Goal: Task Accomplishment & Management: Use online tool/utility

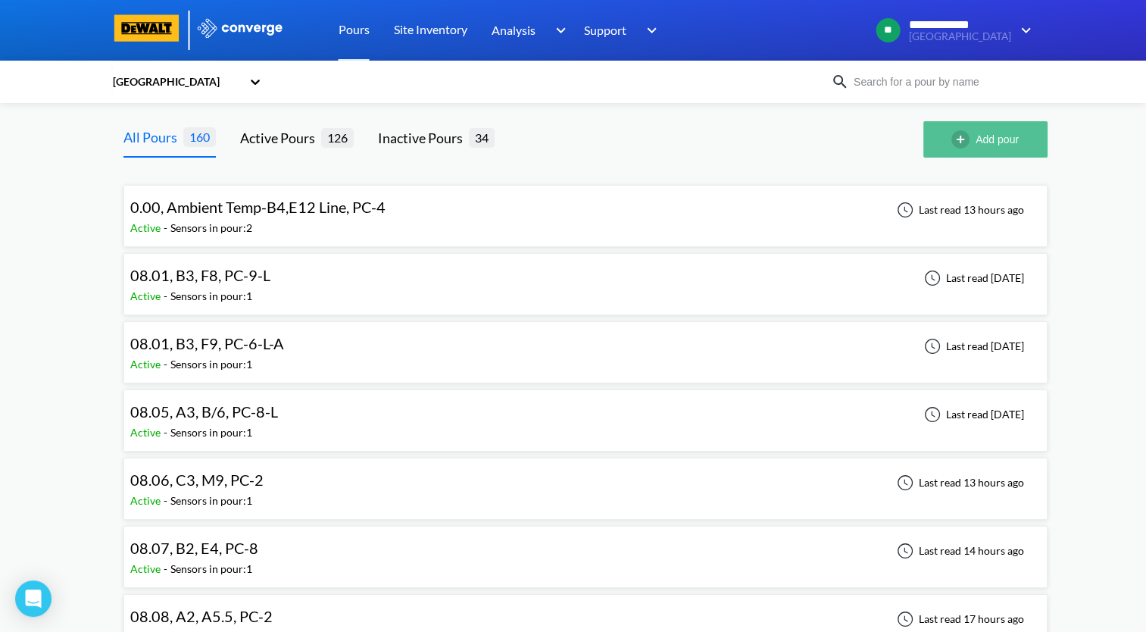
click at [975, 141] on button "Add pour" at bounding box center [985, 139] width 124 height 36
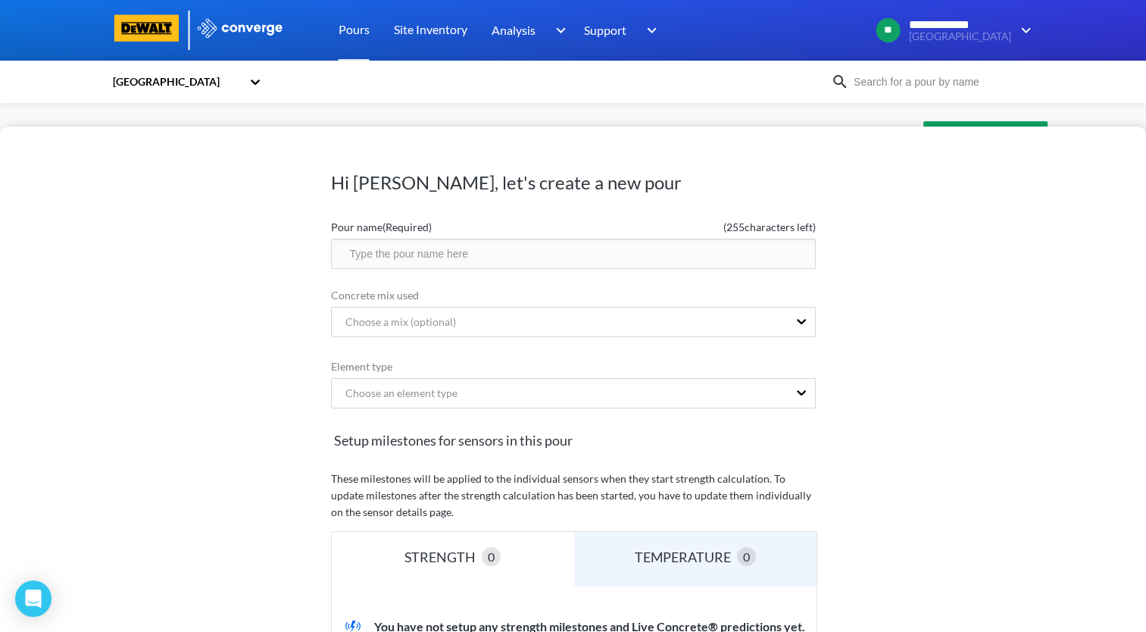
click at [491, 257] on input "text" at bounding box center [573, 254] width 485 height 30
click at [492, 257] on input "08.18, B4," at bounding box center [573, 254] width 485 height 30
drag, startPoint x: 474, startPoint y: 253, endPoint x: 480, endPoint y: 277, distance: 25.0
click at [474, 253] on input "08.18, B4, H/11.7, PC-2-L-A" at bounding box center [573, 254] width 485 height 30
type input "08.18, B4, H/11.7, PC-2-A"
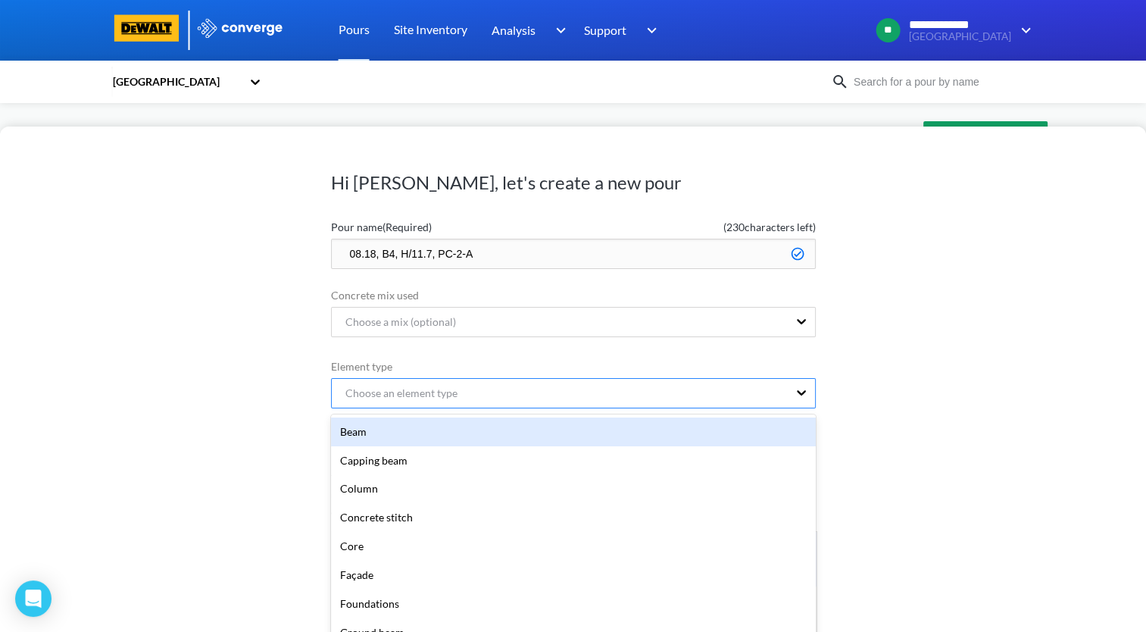
click at [523, 388] on div "Choose an element type" at bounding box center [560, 393] width 456 height 29
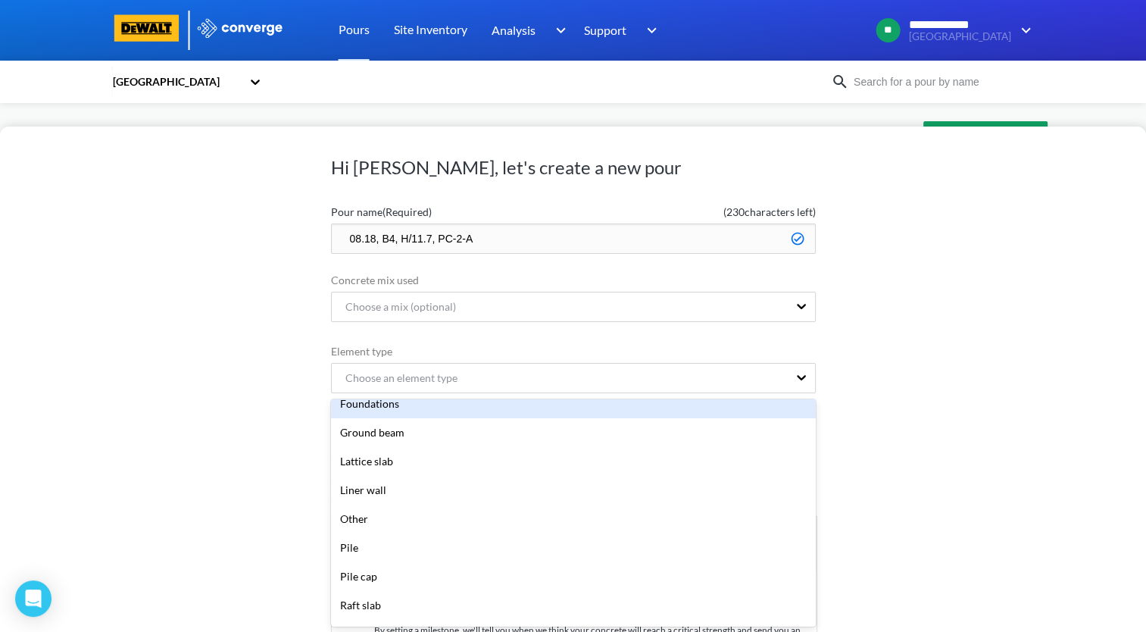
scroll to position [303, 0]
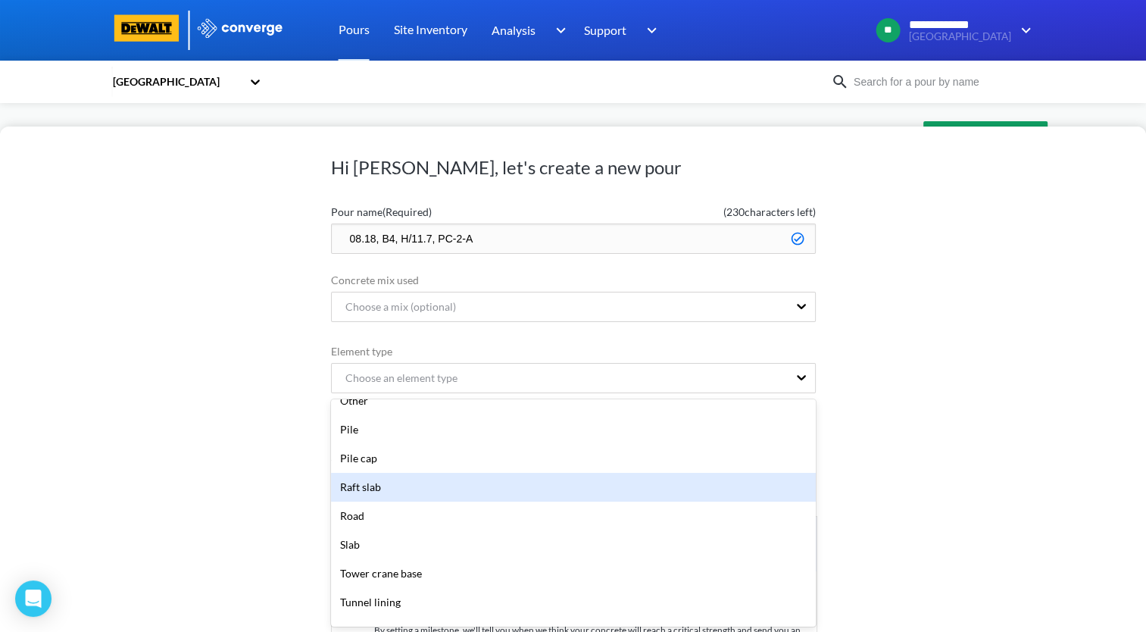
click at [460, 485] on div "Raft slab" at bounding box center [573, 487] width 485 height 29
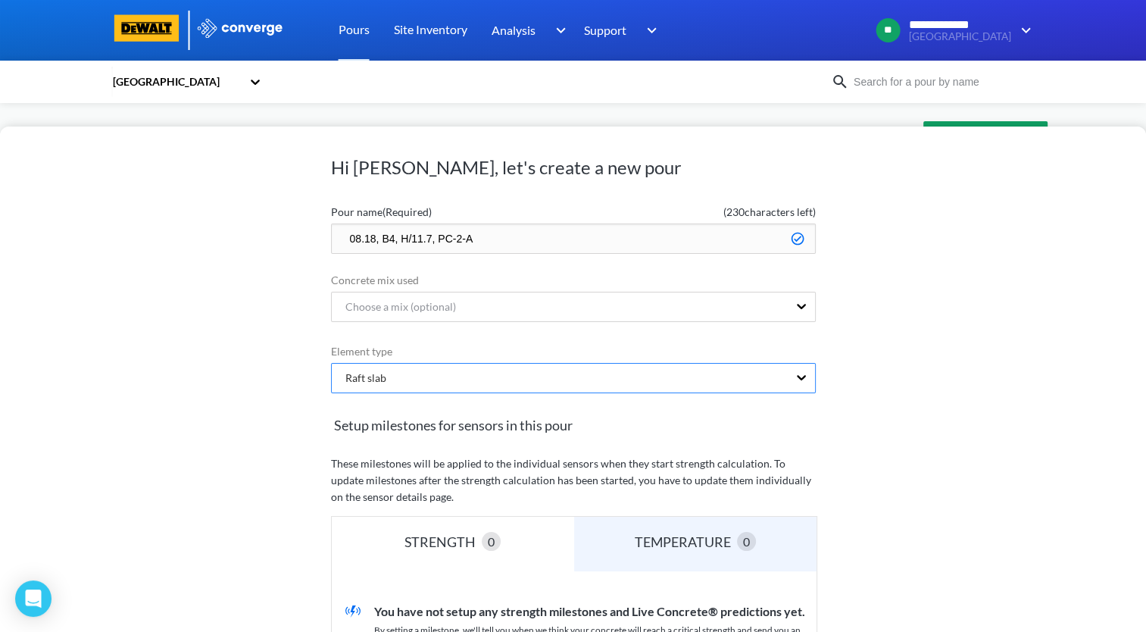
click at [520, 374] on div "Raft slab" at bounding box center [560, 378] width 456 height 29
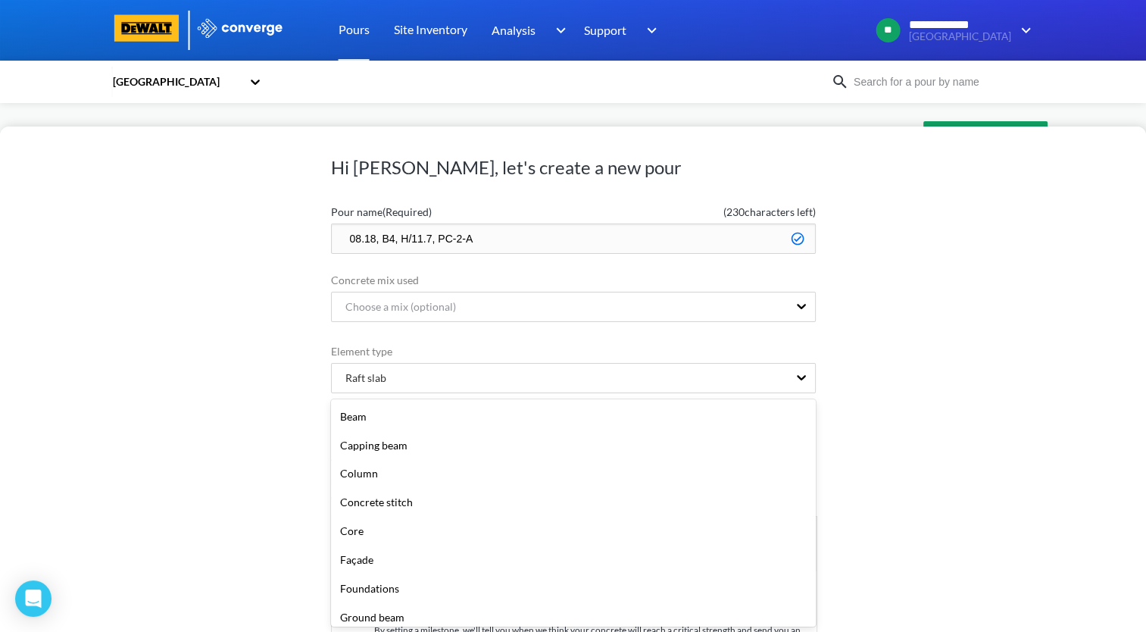
scroll to position [188, 0]
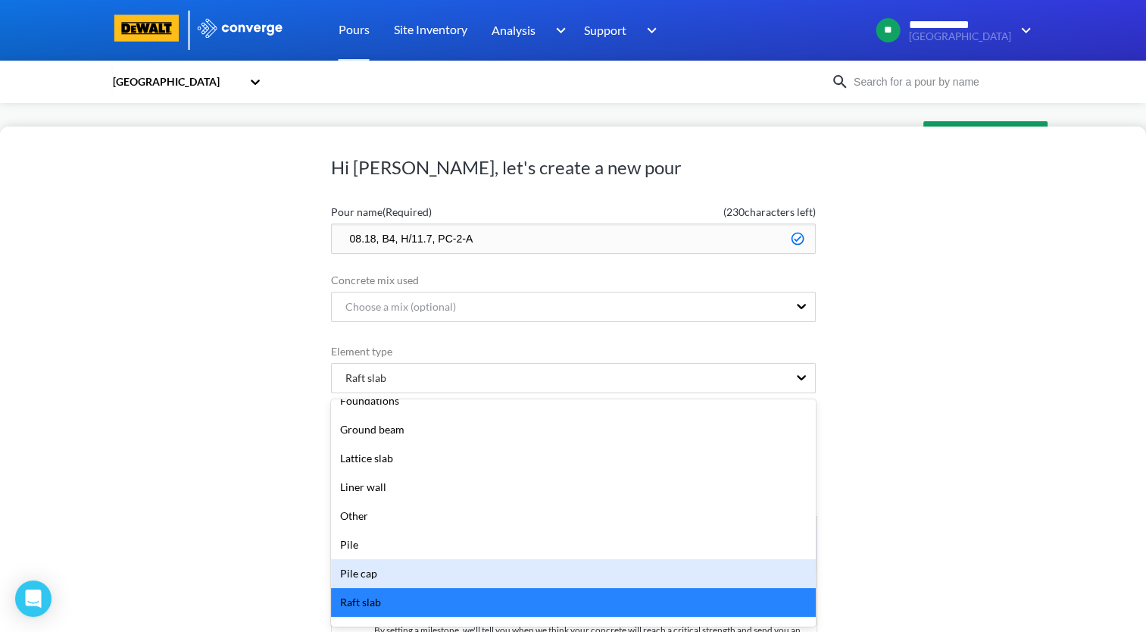
click at [410, 577] on div "Pile cap" at bounding box center [573, 573] width 485 height 29
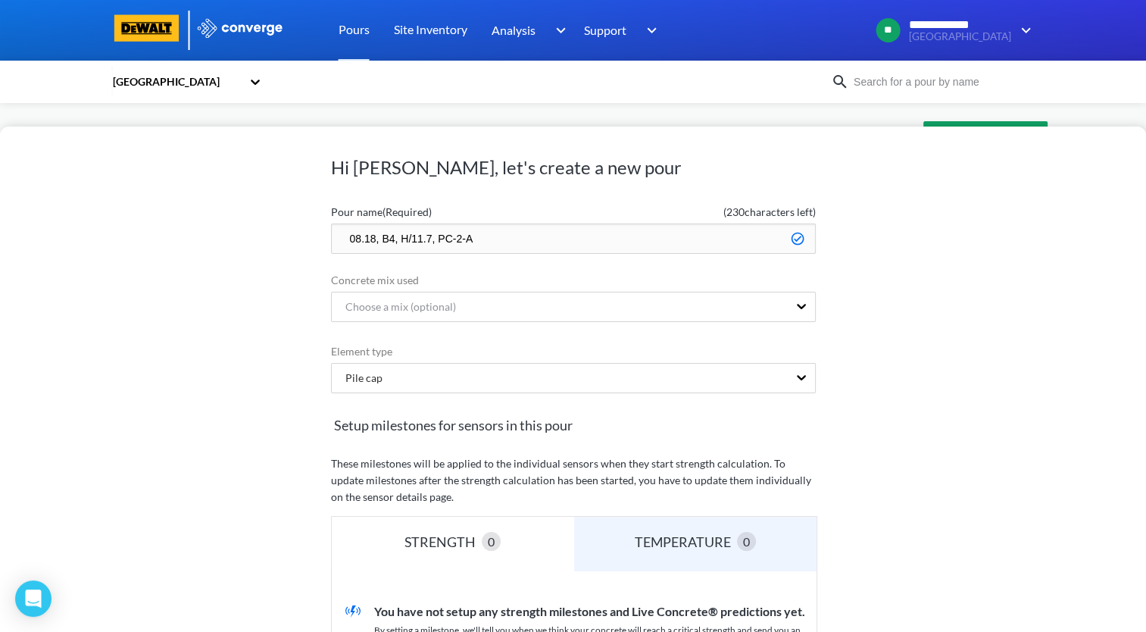
click at [232, 462] on div "Hi Andrew, let's create a new pour Pour name (Required) ( 230 characters left) …" at bounding box center [573, 378] width 1146 height 505
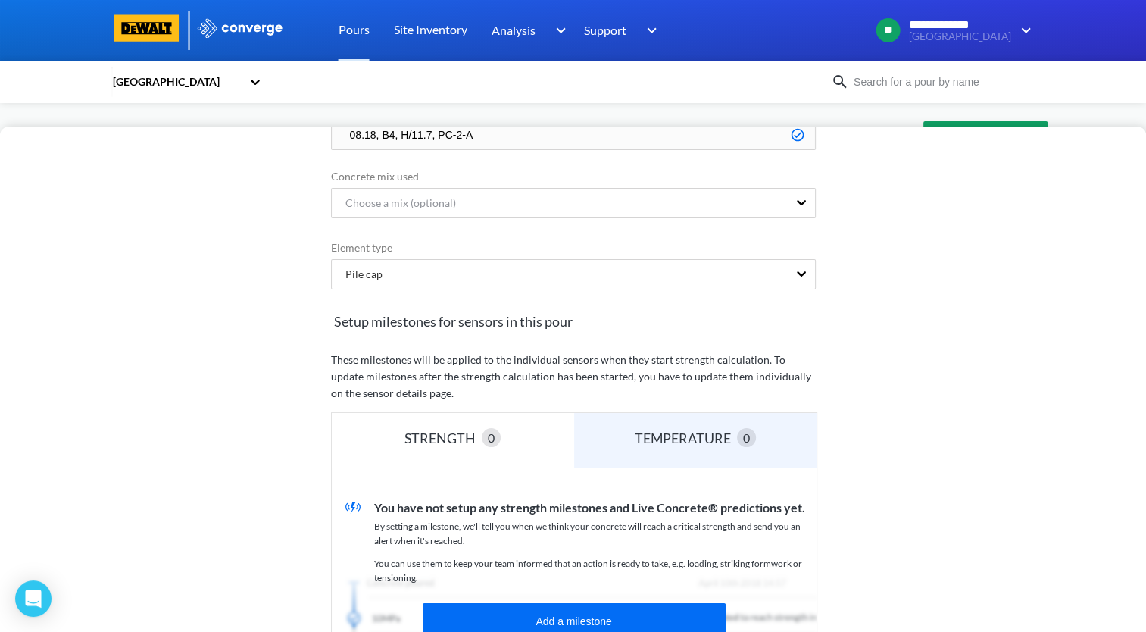
scroll to position [276, 0]
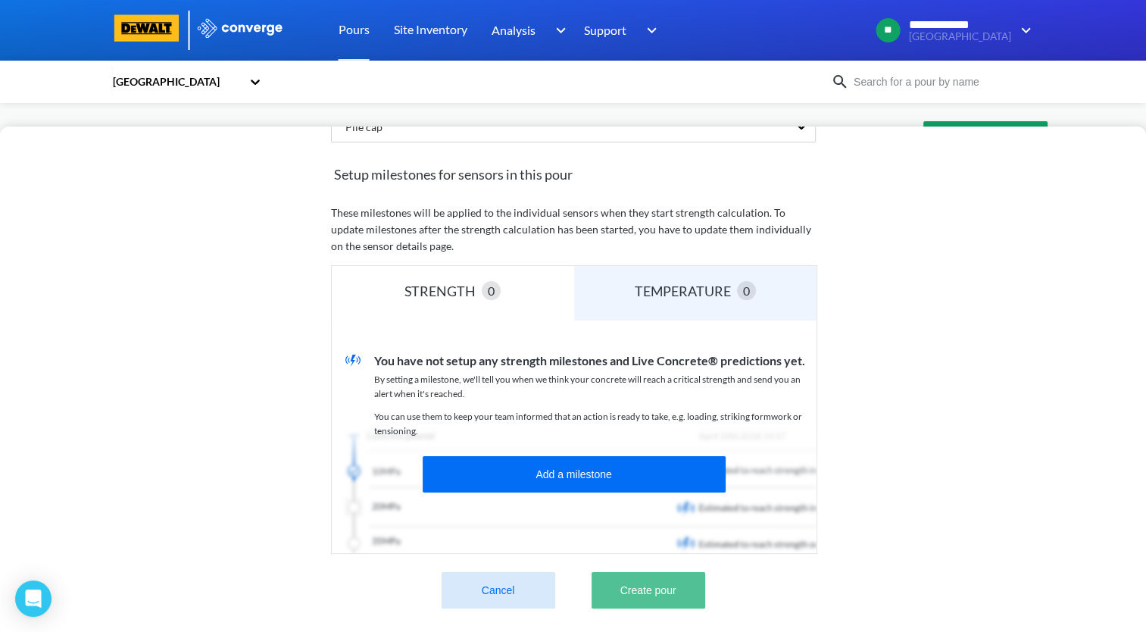
click at [674, 586] on button "Create pour" at bounding box center [648, 590] width 114 height 36
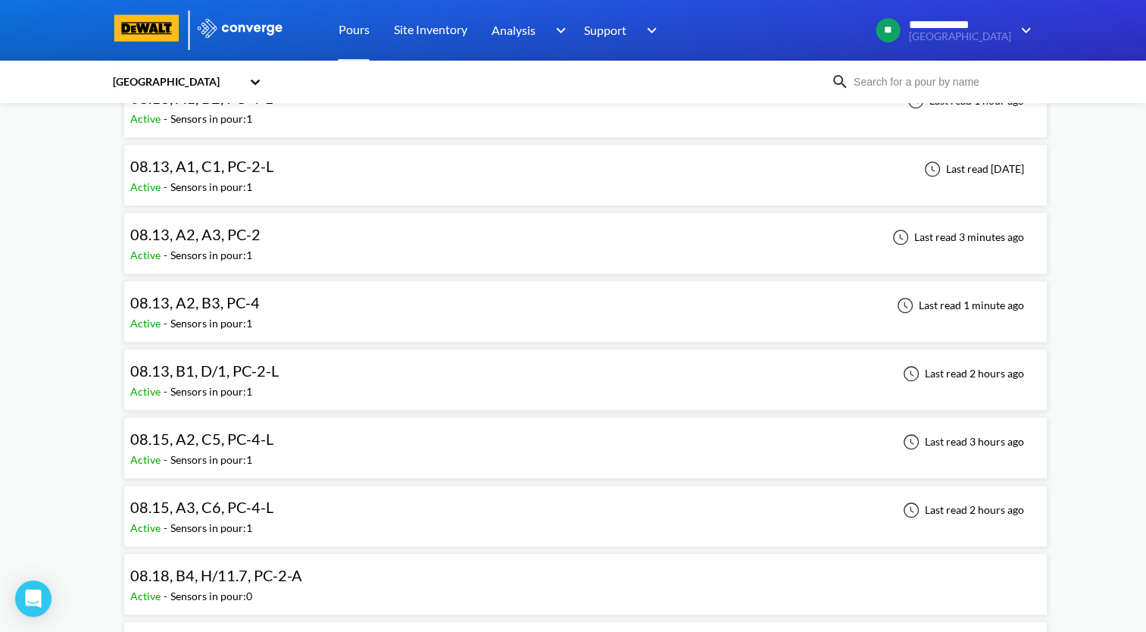
scroll to position [1666, 0]
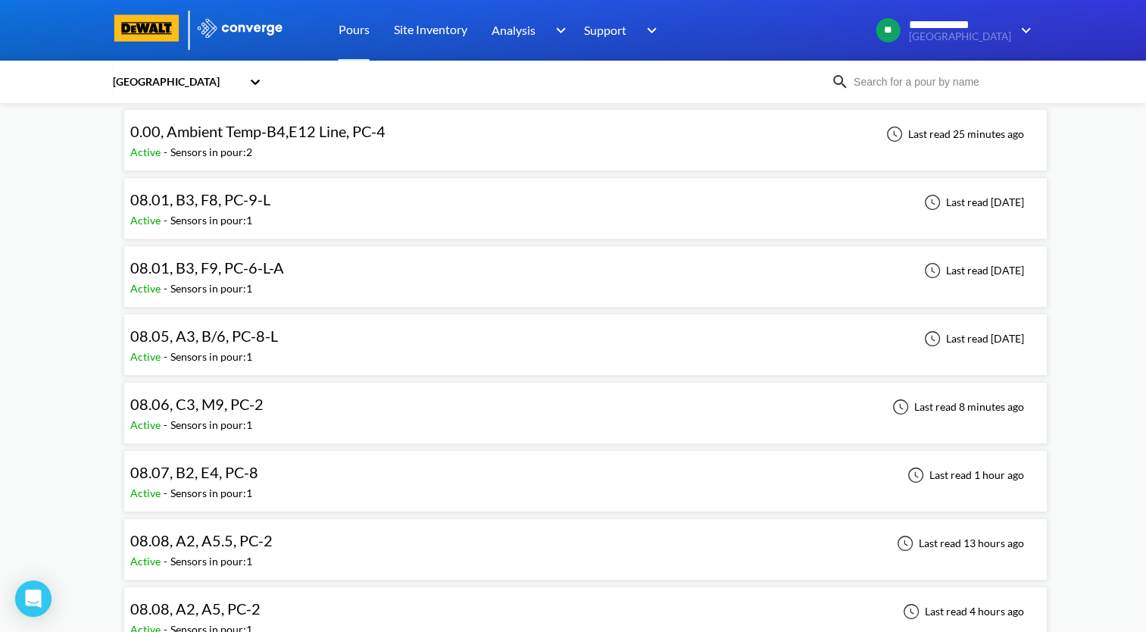
scroll to position [0, 0]
